Goal: Complete application form

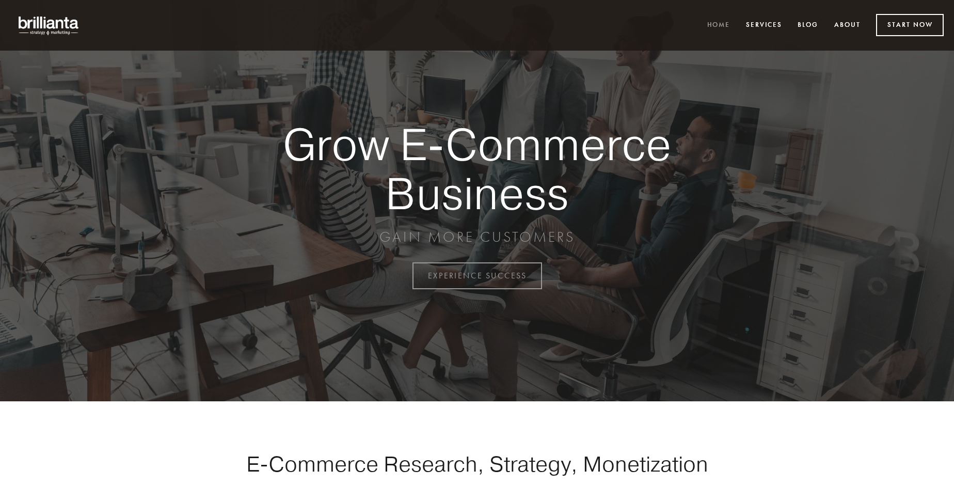
scroll to position [2708, 0]
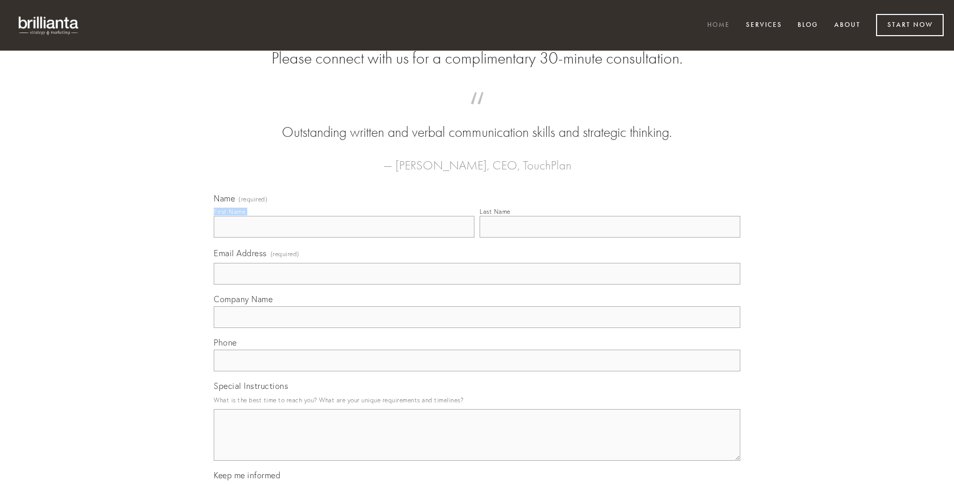
type input "Mrs. [PERSON_NAME]"
click at [610, 238] on input "Last Name" at bounding box center [610, 227] width 261 height 22
type input "Mrs. [PERSON_NAME]"
click at [477, 285] on input "Email Address (required)" at bounding box center [477, 274] width 527 height 22
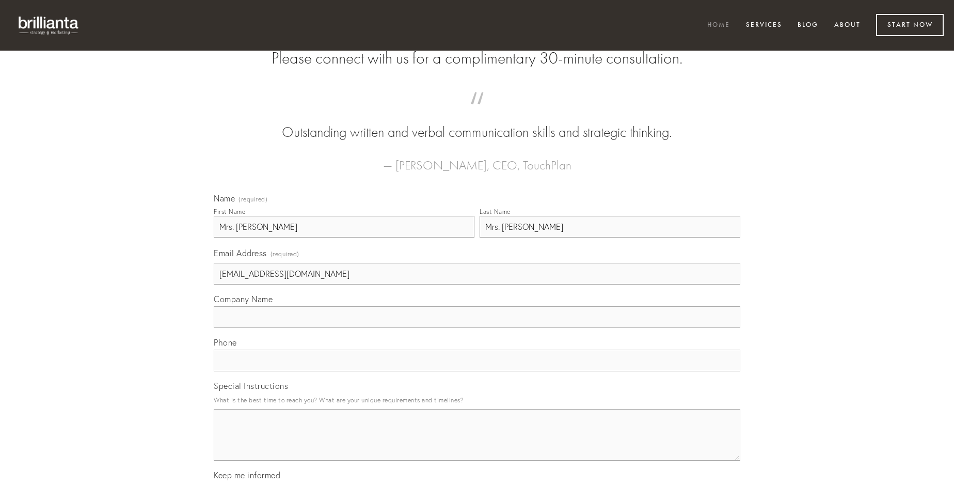
type input "[EMAIL_ADDRESS][DOMAIN_NAME]"
click at [477, 328] on input "Company Name" at bounding box center [477, 317] width 527 height 22
type input "sumptus"
click at [477, 371] on input "text" at bounding box center [477, 361] width 527 height 22
click at [477, 444] on textarea "Special Instructions" at bounding box center [477, 435] width 527 height 52
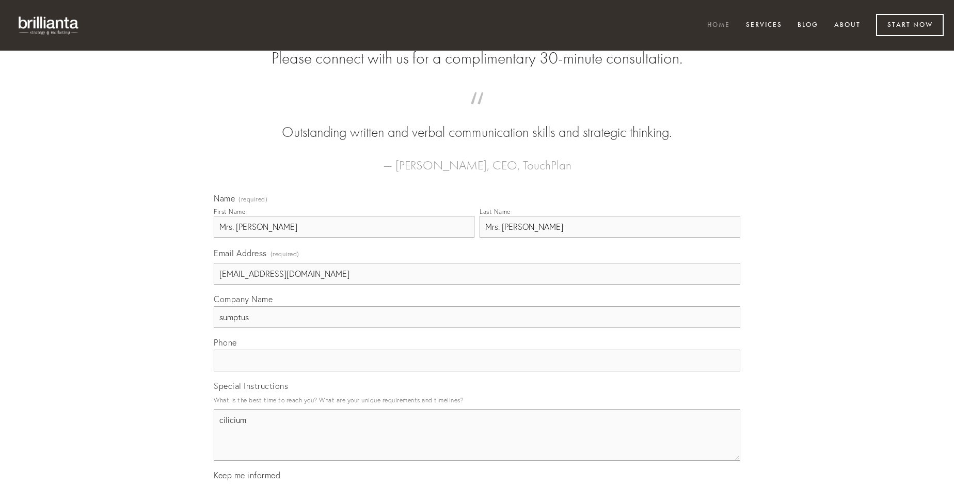
type textarea "cilicium"
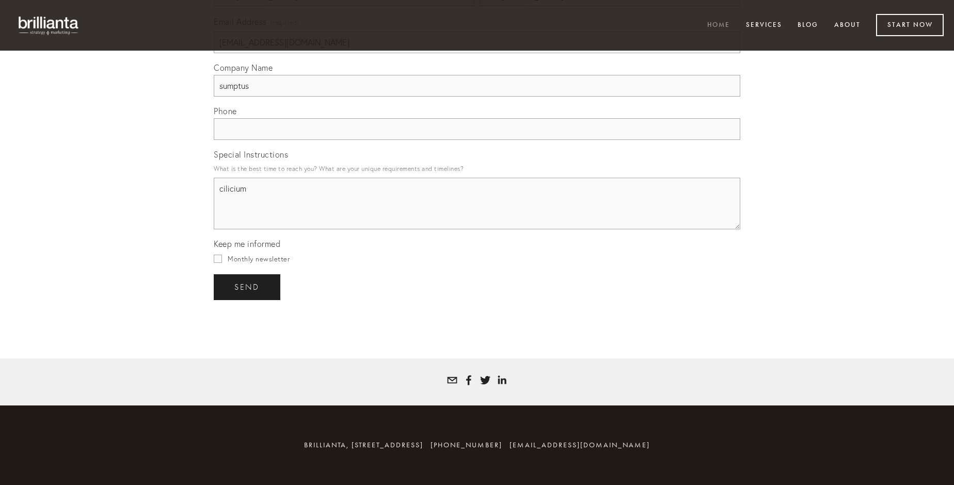
click at [248, 287] on span "send" at bounding box center [246, 287] width 25 height 9
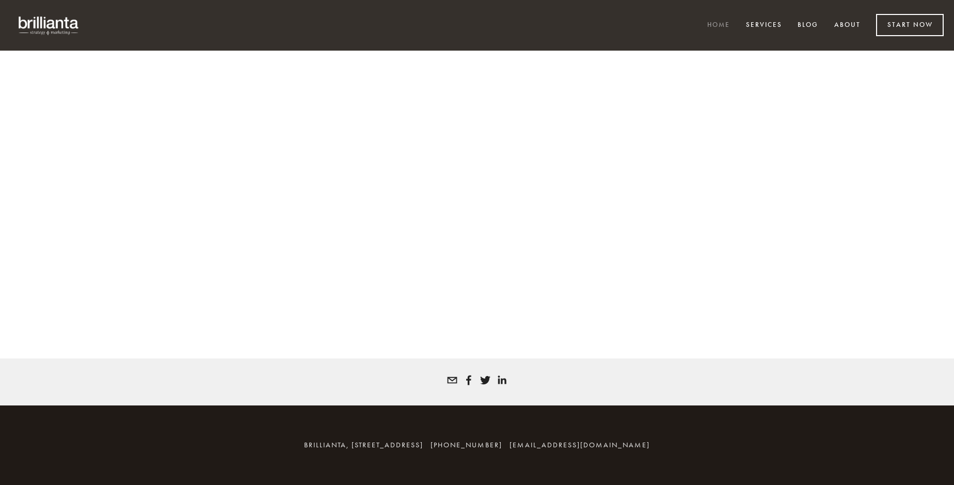
scroll to position [2694, 0]
